Goal: Information Seeking & Learning: Learn about a topic

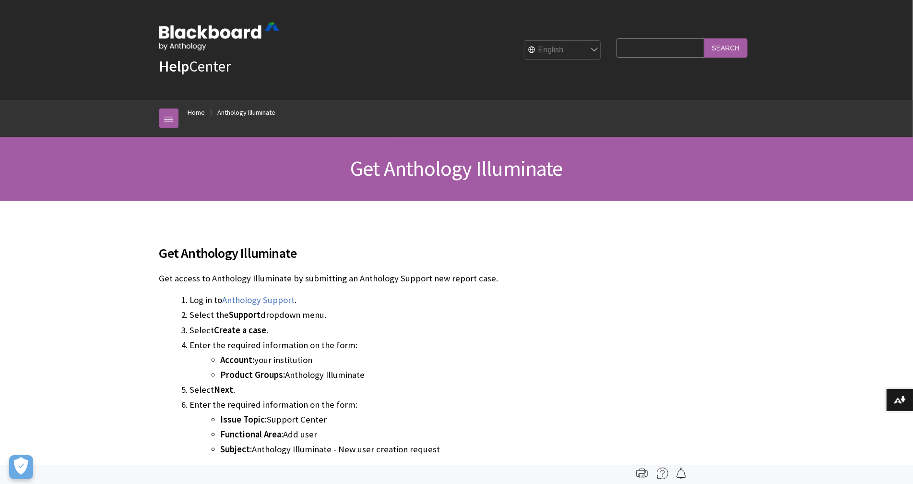
click at [653, 49] on input "Search Query" at bounding box center [660, 47] width 87 height 19
type input "a"
type input "d"
click at [667, 53] on input "Search Query" at bounding box center [660, 47] width 87 height 19
type input "activity data"
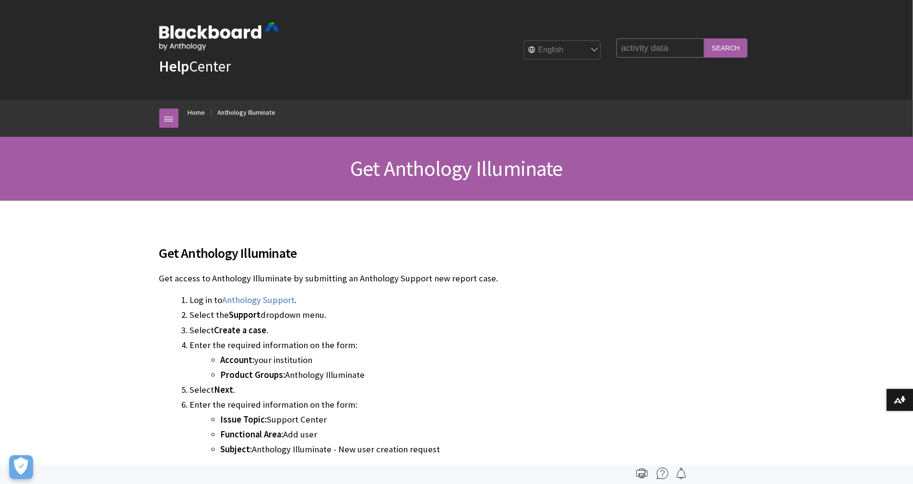
click at [705, 38] on input "Search" at bounding box center [726, 47] width 43 height 19
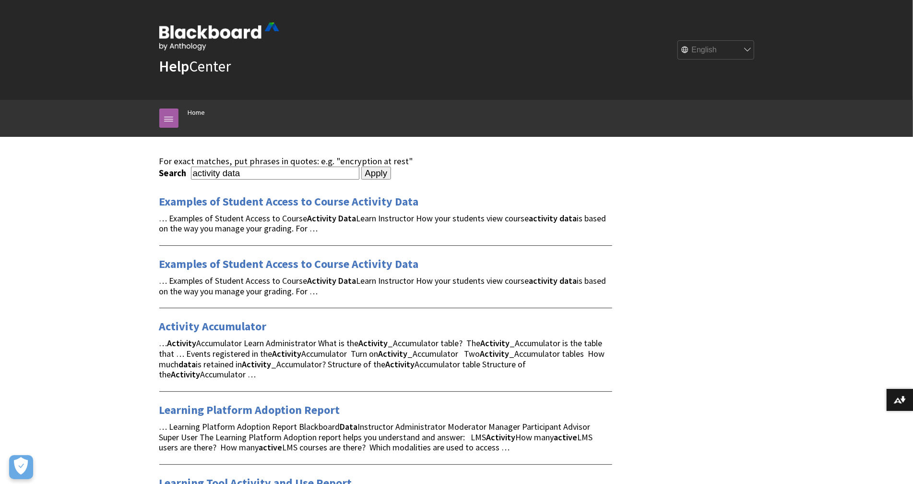
click at [294, 172] on input "activity data" at bounding box center [275, 173] width 168 height 13
type input "illuminate data"
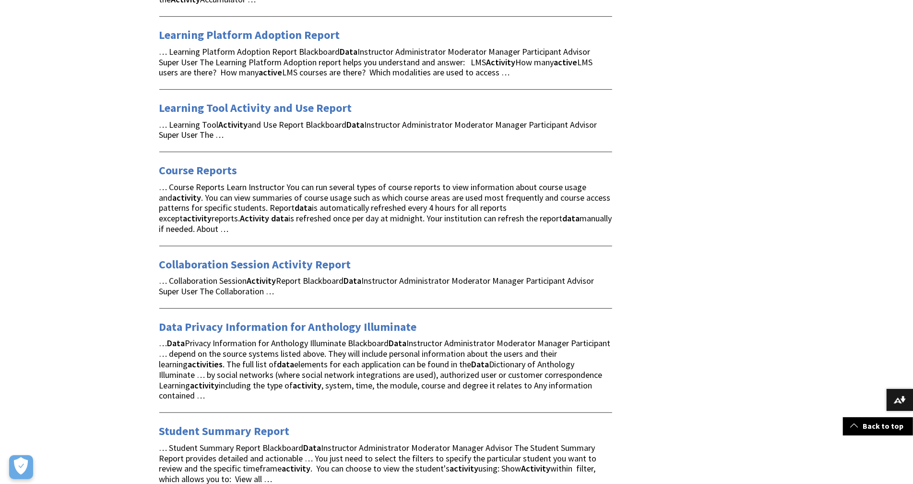
scroll to position [376, 0]
click at [315, 318] on link "Data Privacy Information for Anthology Illuminate" at bounding box center [288, 325] width 258 height 15
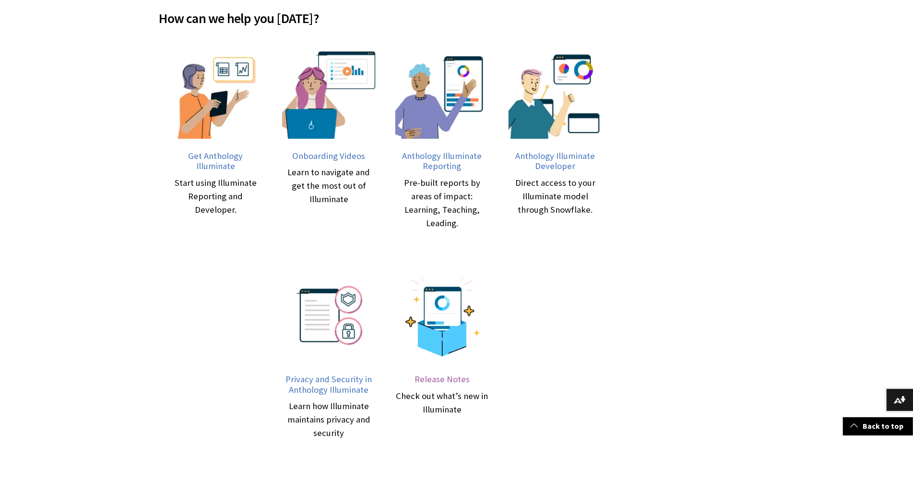
scroll to position [351, 0]
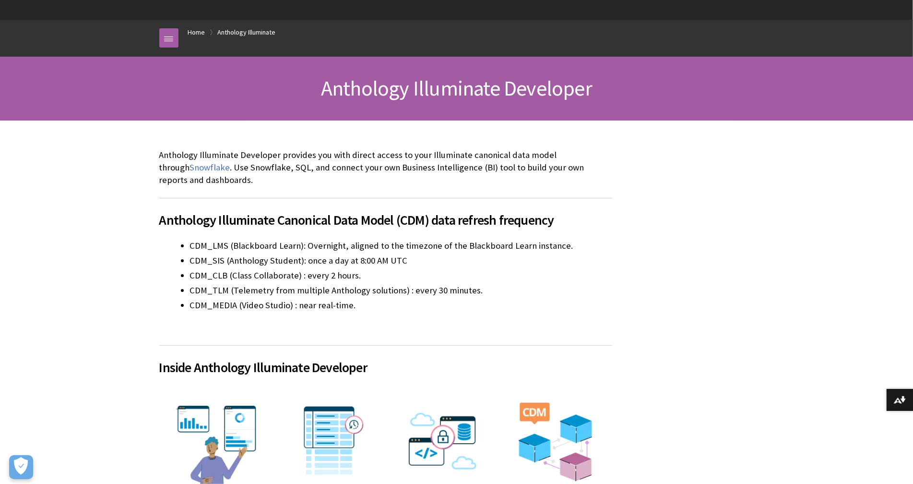
scroll to position [81, 0]
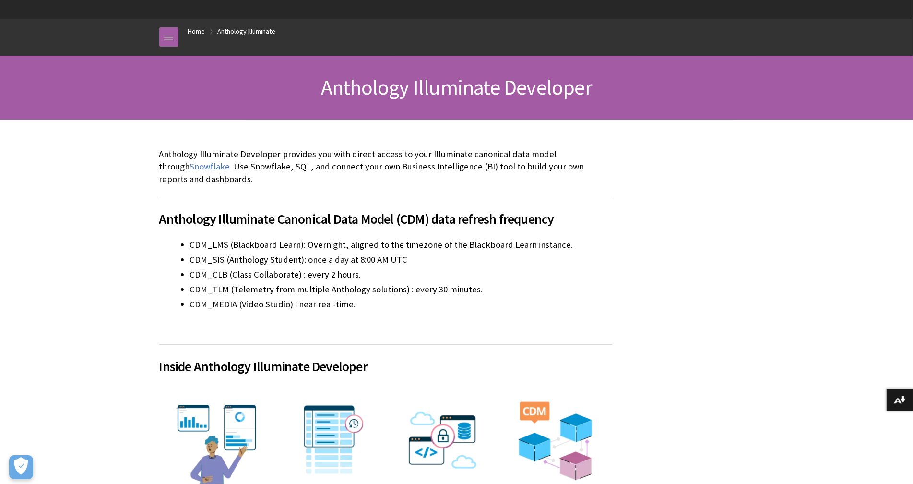
click at [375, 300] on li "CDM_MEDIA (Video Studio) : near real-time." at bounding box center [401, 304] width 422 height 13
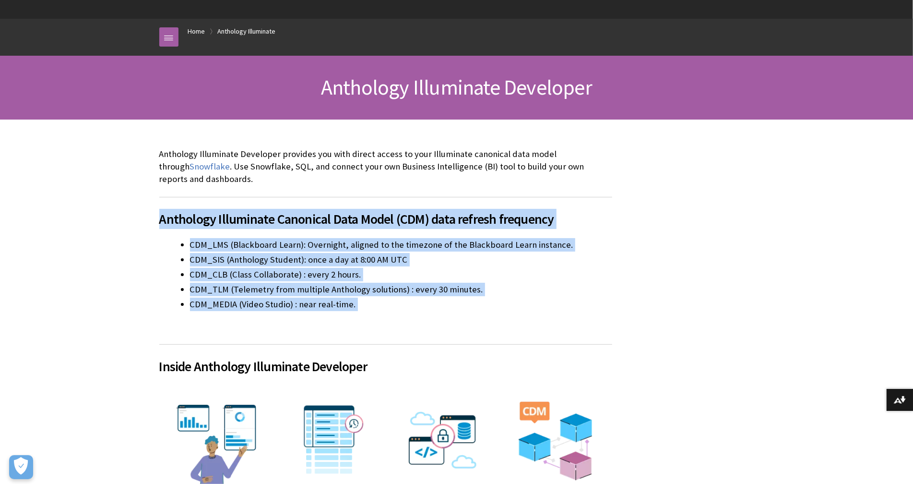
drag, startPoint x: 345, startPoint y: 314, endPoint x: 154, endPoint y: 217, distance: 214.2
click at [154, 217] on div "Anthology Illuminate Developer provides you with direct access to your Illumina…" at bounding box center [386, 479] width 472 height 719
copy div "Anthology Illuminate Canonical Data Model (CDM) data refresh frequency CDM_LMS …"
click at [497, 265] on ul "CDM_LMS (Blackboard Learn): Overnight, aligned to the timezone of the Blackboar…" at bounding box center [385, 274] width 453 height 73
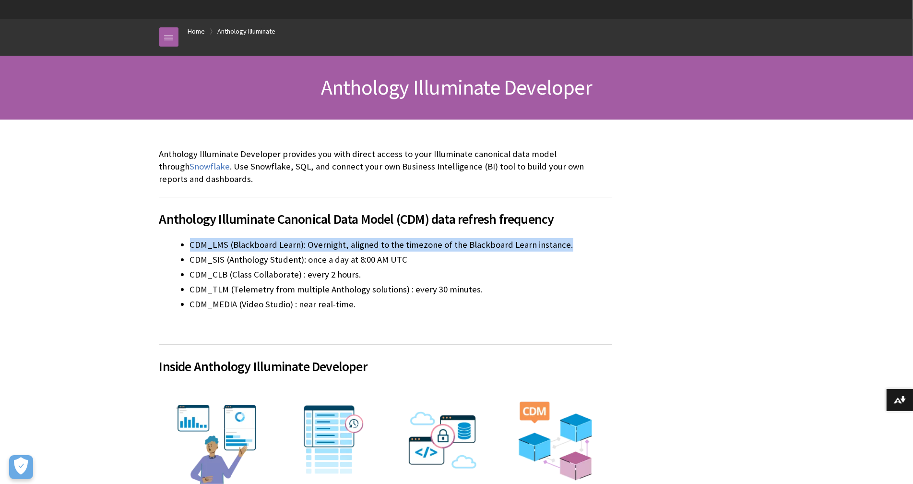
drag, startPoint x: 515, startPoint y: 254, endPoint x: 180, endPoint y: 244, distance: 335.2
click at [180, 244] on ul "CDM_LMS (Blackboard Learn): Overnight, aligned to the timezone of the Blackboar…" at bounding box center [385, 274] width 453 height 73
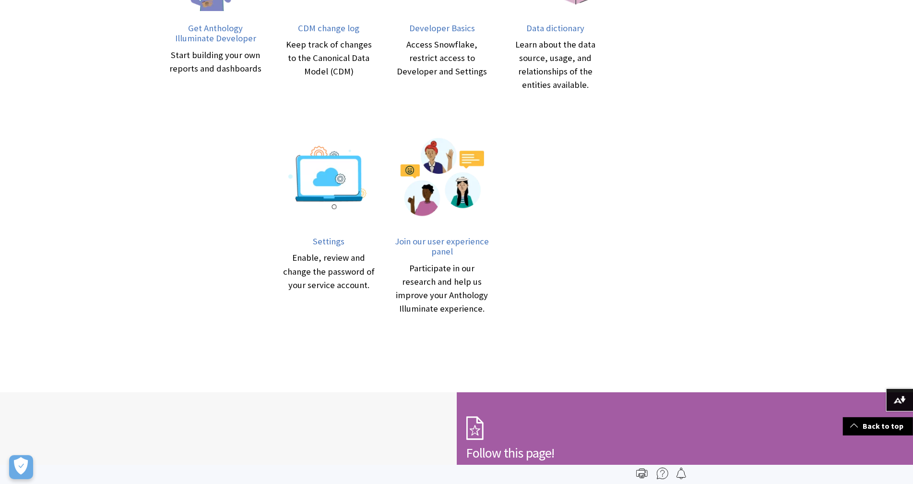
scroll to position [324, 0]
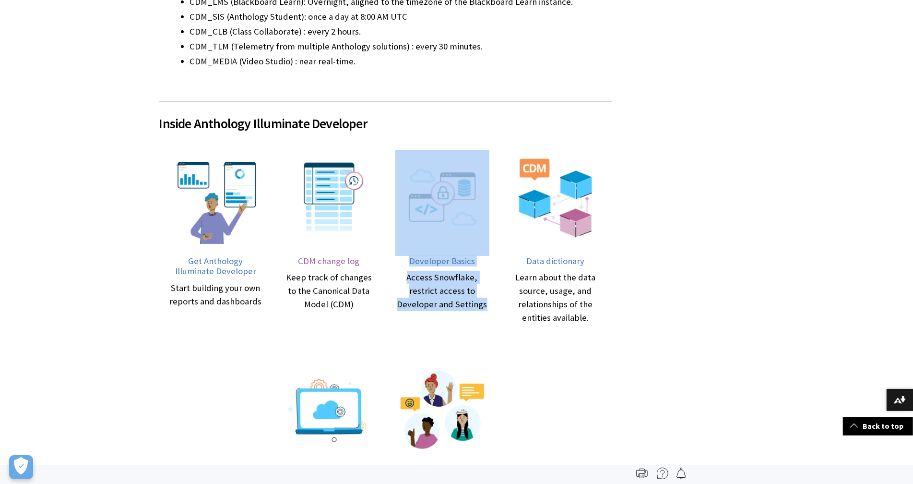
click at [327, 258] on span "CDM change log" at bounding box center [329, 260] width 61 height 11
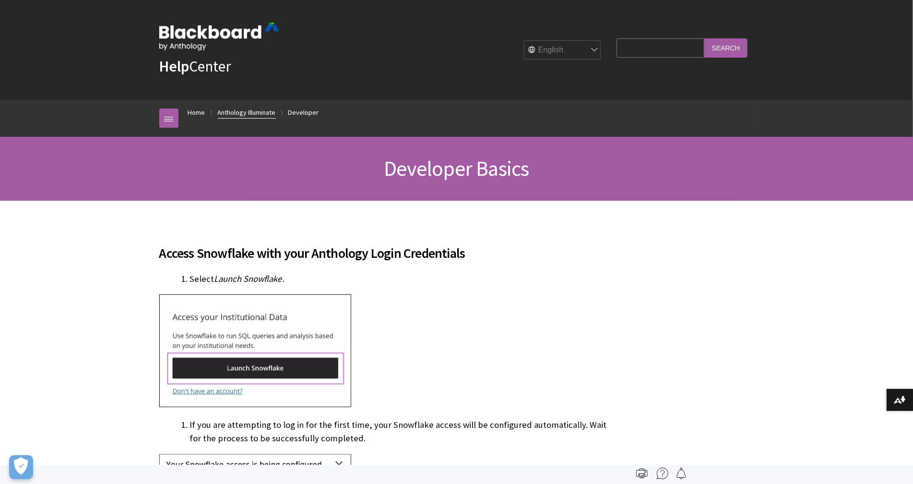
click at [260, 112] on link "Anthology Illuminate" at bounding box center [247, 113] width 58 height 12
click at [309, 115] on link "Developer" at bounding box center [303, 113] width 31 height 12
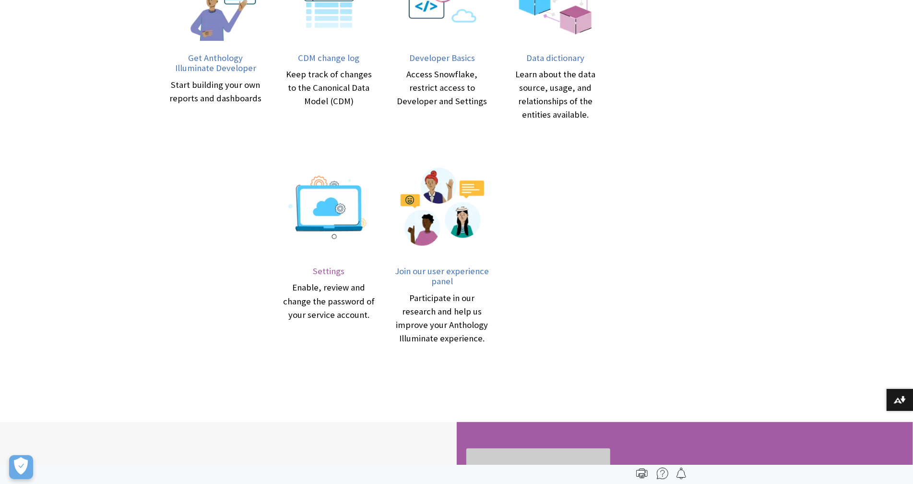
scroll to position [771, 0]
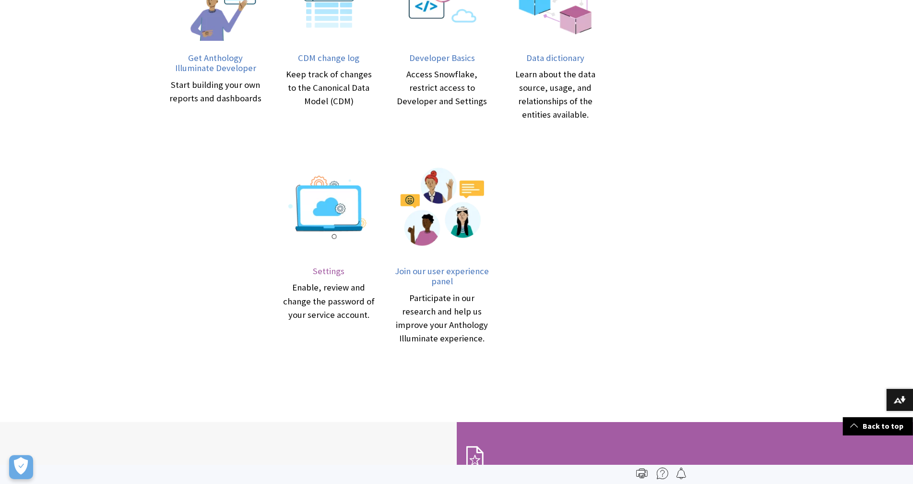
click at [333, 271] on span "Settings" at bounding box center [329, 270] width 32 height 11
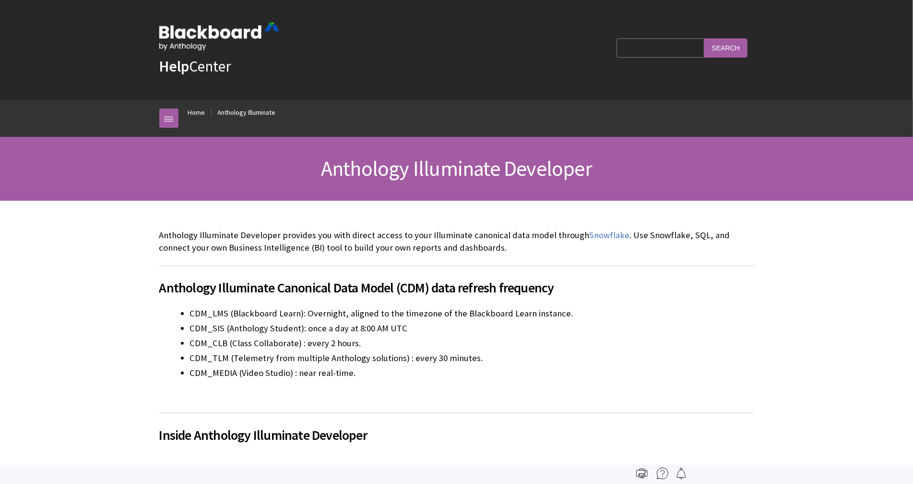
scroll to position [771, 0]
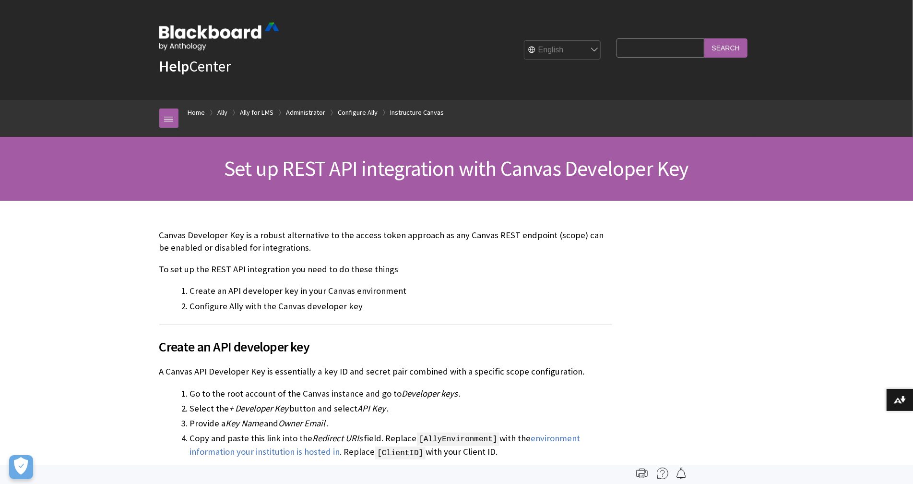
scroll to position [365, 0]
